Goal: Task Accomplishment & Management: Complete application form

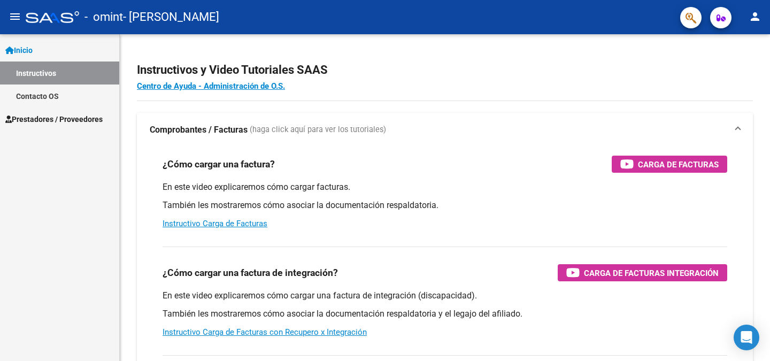
click at [39, 117] on span "Prestadores / Proveedores" at bounding box center [53, 119] width 97 height 12
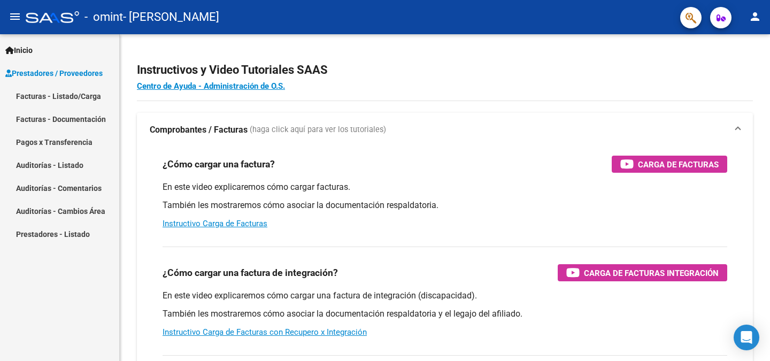
click at [52, 94] on link "Facturas - Listado/Carga" at bounding box center [59, 95] width 119 height 23
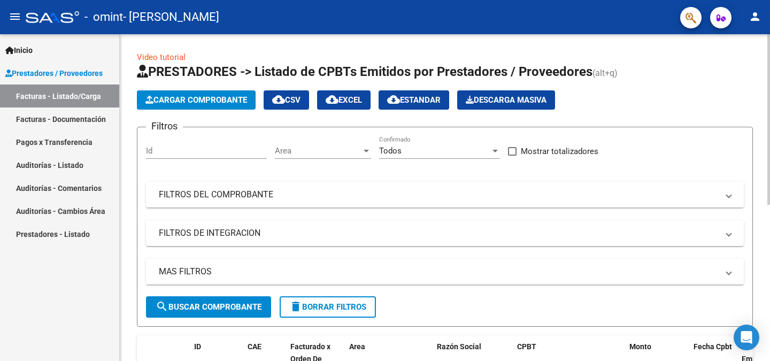
click at [152, 99] on icon "button" at bounding box center [149, 100] width 8 height 8
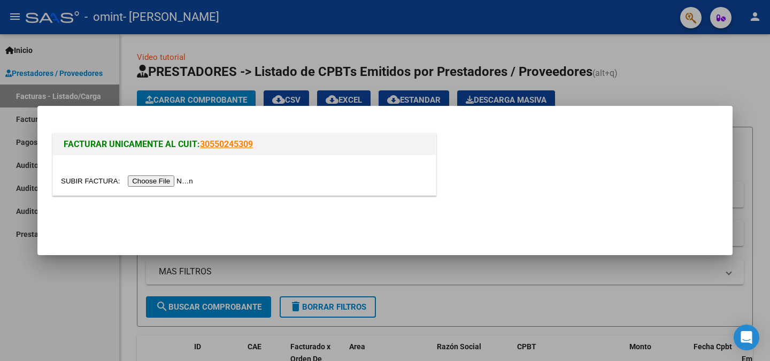
click at [172, 183] on input "file" at bounding box center [128, 180] width 135 height 11
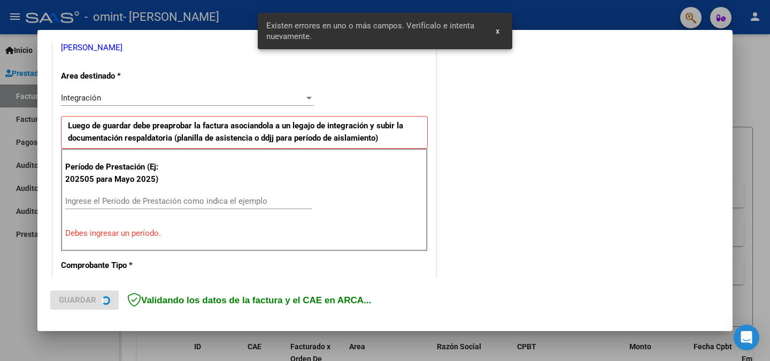
scroll to position [234, 0]
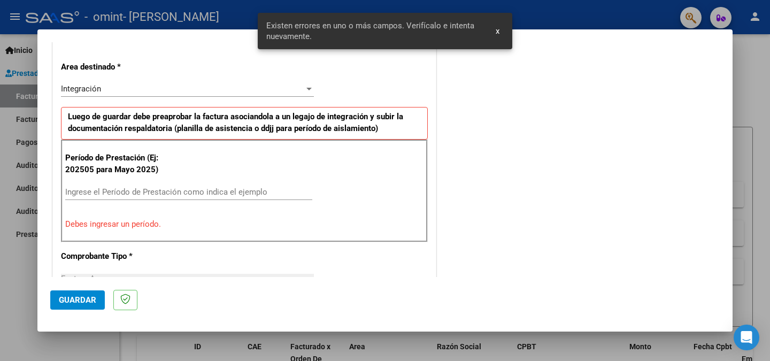
click at [496, 33] on span "x" at bounding box center [498, 31] width 4 height 10
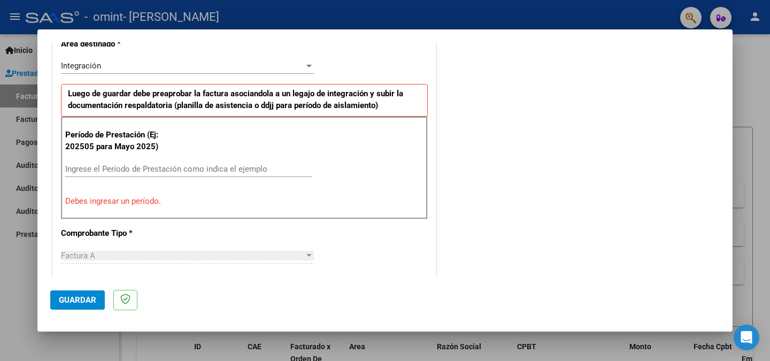
scroll to position [267, 0]
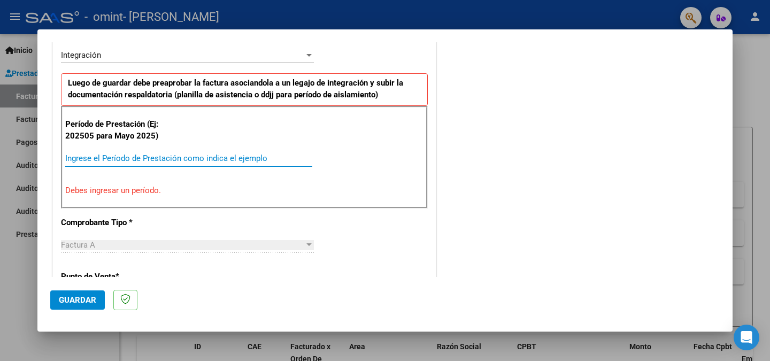
click at [165, 156] on input "Ingrese el Período de Prestación como indica el ejemplo" at bounding box center [188, 158] width 247 height 10
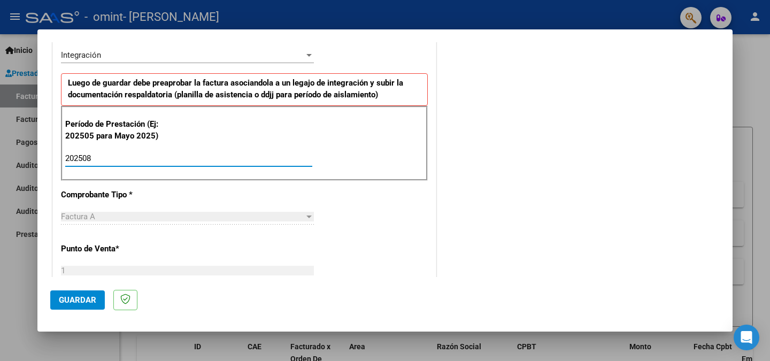
type input "202508"
click at [373, 237] on div "CUIT * 20-28801105-3 Ingresar CUIT ANALISIS PRESTADOR [PERSON_NAME] [PERSON_NAM…" at bounding box center [244, 311] width 383 height 805
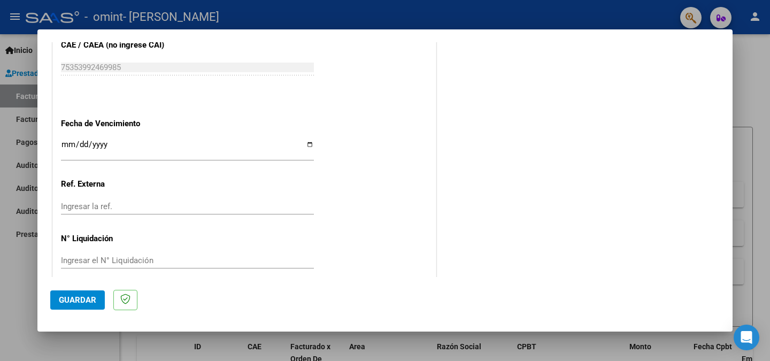
scroll to position [695, 0]
click at [107, 150] on input "Ingresar la fecha" at bounding box center [187, 147] width 253 height 17
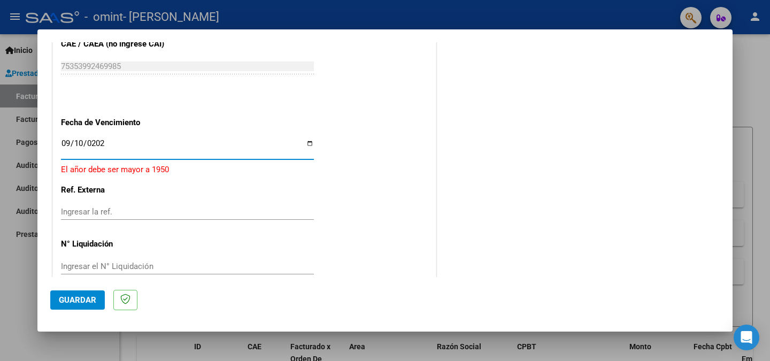
type input "[DATE]"
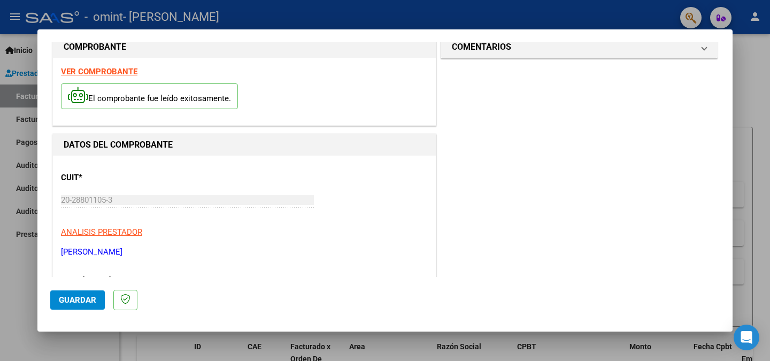
scroll to position [0, 0]
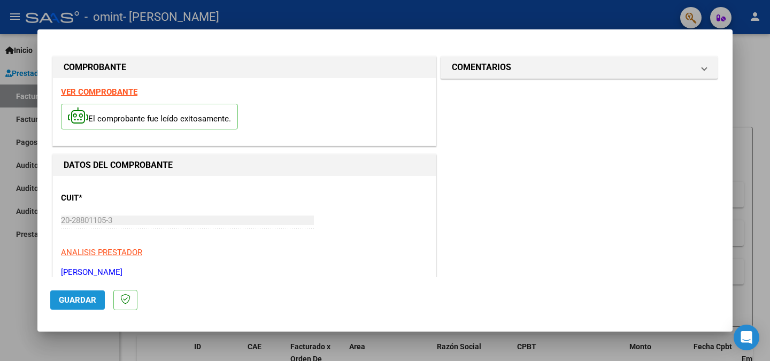
click at [70, 304] on span "Guardar" at bounding box center [77, 300] width 37 height 10
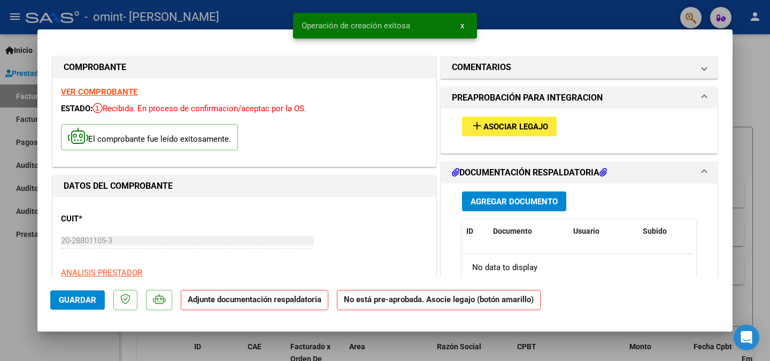
click at [526, 131] on span "Asociar Legajo" at bounding box center [515, 127] width 65 height 10
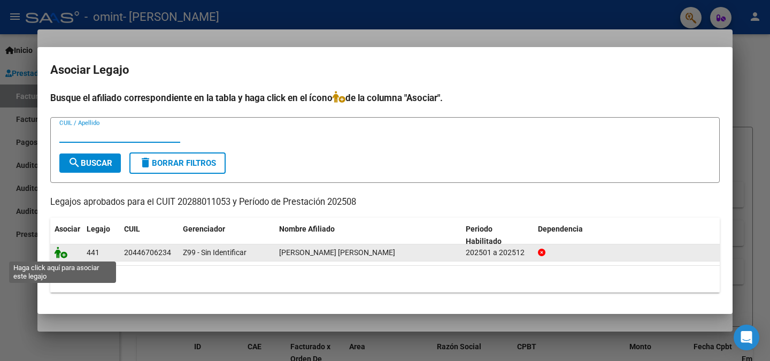
click at [59, 253] on icon at bounding box center [61, 253] width 13 height 12
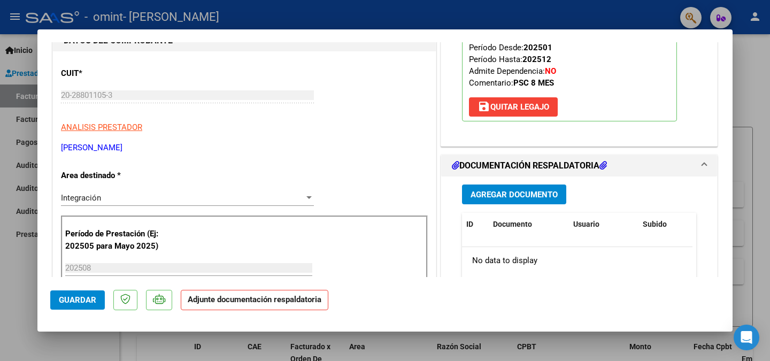
scroll to position [133, 0]
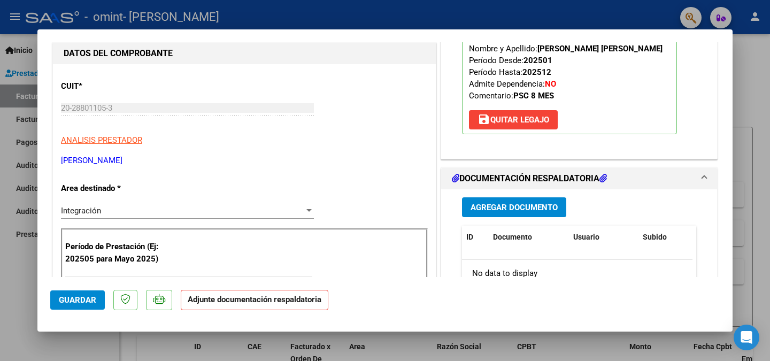
click at [474, 212] on span "Agregar Documento" at bounding box center [514, 208] width 87 height 10
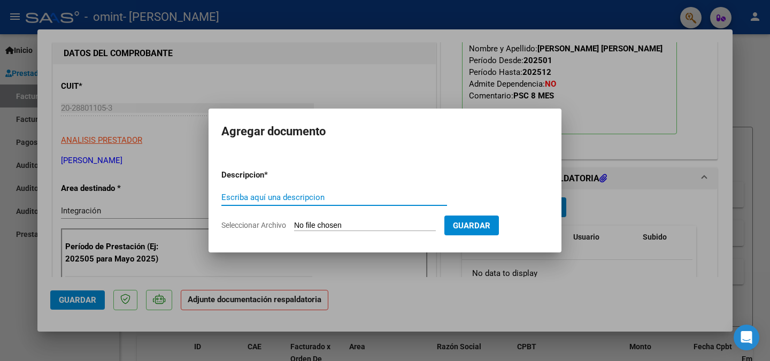
click at [271, 225] on span "Seleccionar Archivo" at bounding box center [253, 225] width 65 height 9
click at [294, 225] on input "Seleccionar Archivo" at bounding box center [365, 226] width 142 height 10
click at [258, 224] on span "Seleccionar Archivo" at bounding box center [253, 225] width 65 height 9
click at [294, 224] on input "Seleccionar Archivo" at bounding box center [365, 226] width 142 height 10
type input "C:\fakepath\Lista de asistencia [PERSON_NAME] psicología [DATE].pdf"
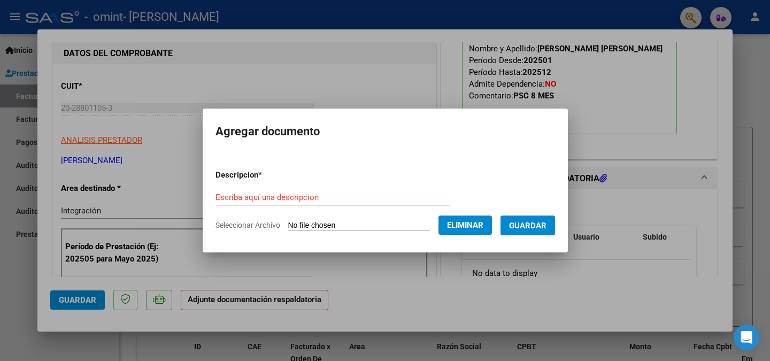
click at [259, 194] on input "Escriba aquí una descripcion" at bounding box center [333, 198] width 234 height 10
type input "Lista Asistencia"
click at [521, 223] on span "Guardar" at bounding box center [527, 226] width 37 height 10
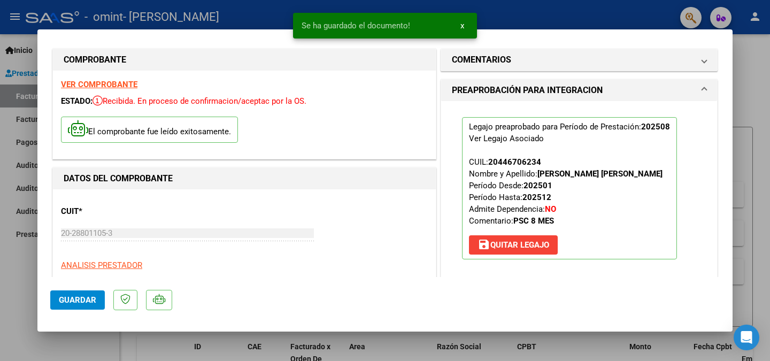
scroll to position [0, 0]
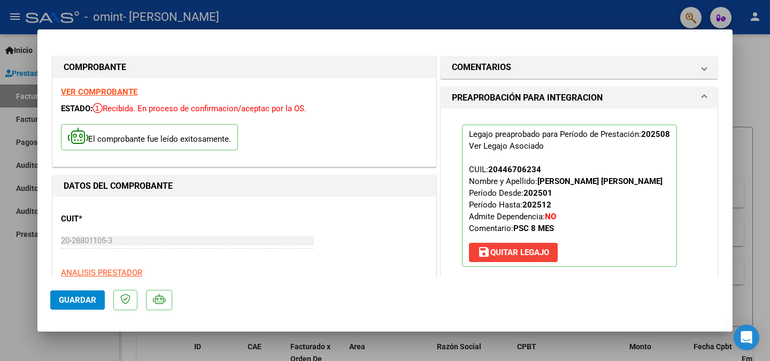
click at [72, 299] on span "Guardar" at bounding box center [77, 300] width 37 height 10
click at [76, 306] on button "Guardar" at bounding box center [77, 299] width 55 height 19
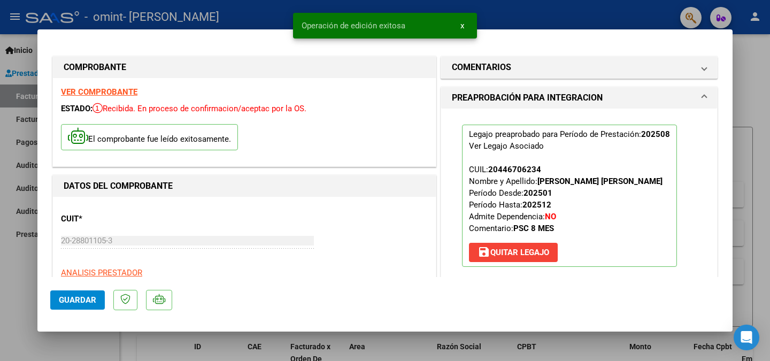
click at [464, 24] on span "x" at bounding box center [462, 26] width 4 height 10
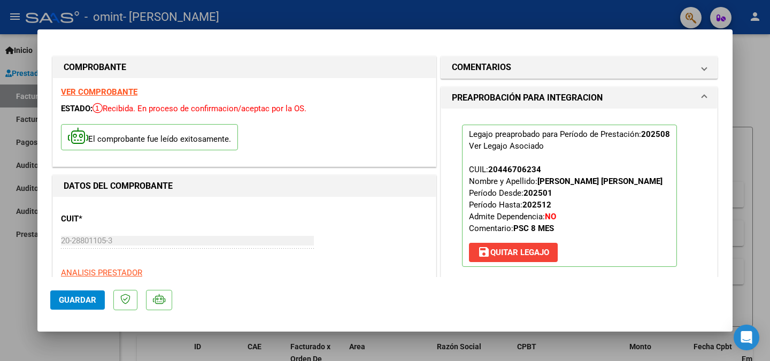
click at [571, 22] on div at bounding box center [385, 180] width 770 height 361
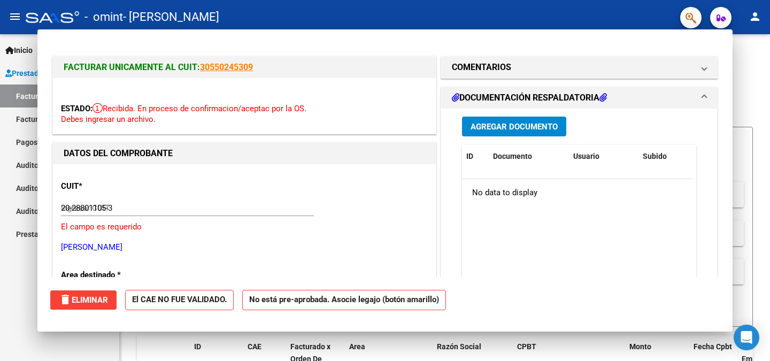
type input "$ 0,00"
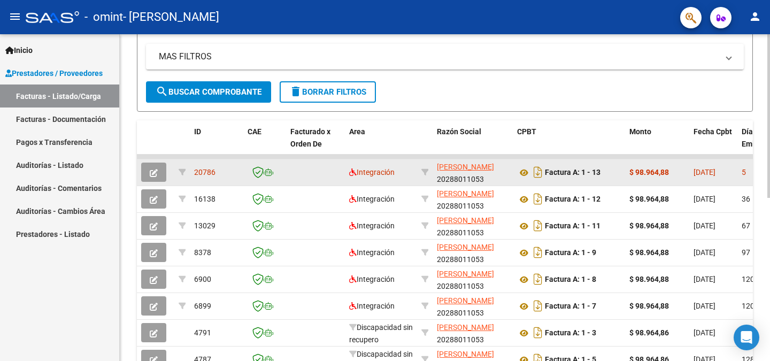
scroll to position [214, 0]
